Goal: Navigation & Orientation: Go to known website

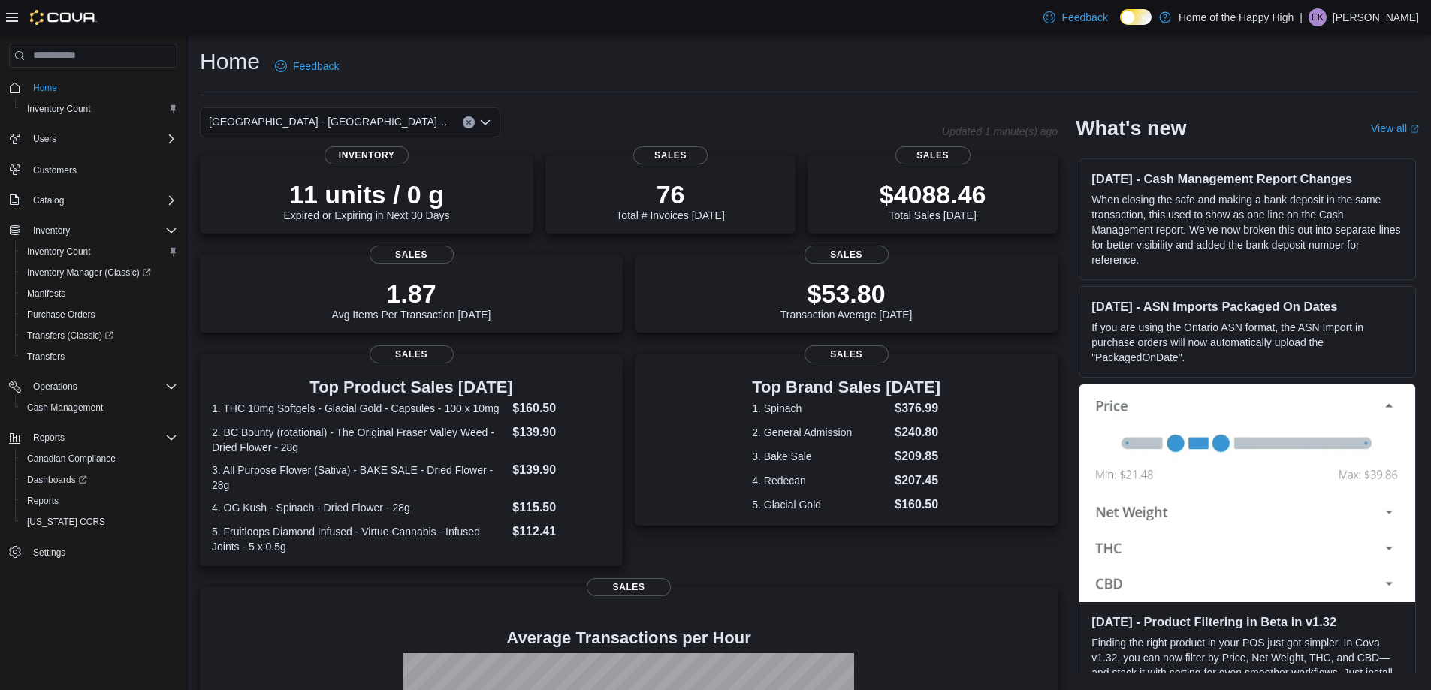
click at [1349, 20] on p "Evan Kaybidge" at bounding box center [1375, 17] width 86 height 18
click at [1322, 134] on ul "Change Password Help Cova Learning Sign Out" at bounding box center [1344, 98] width 150 height 133
click at [1321, 143] on span "Sign Out" at bounding box center [1322, 147] width 41 height 15
